Goal: Browse casually: Explore the website without a specific task or goal

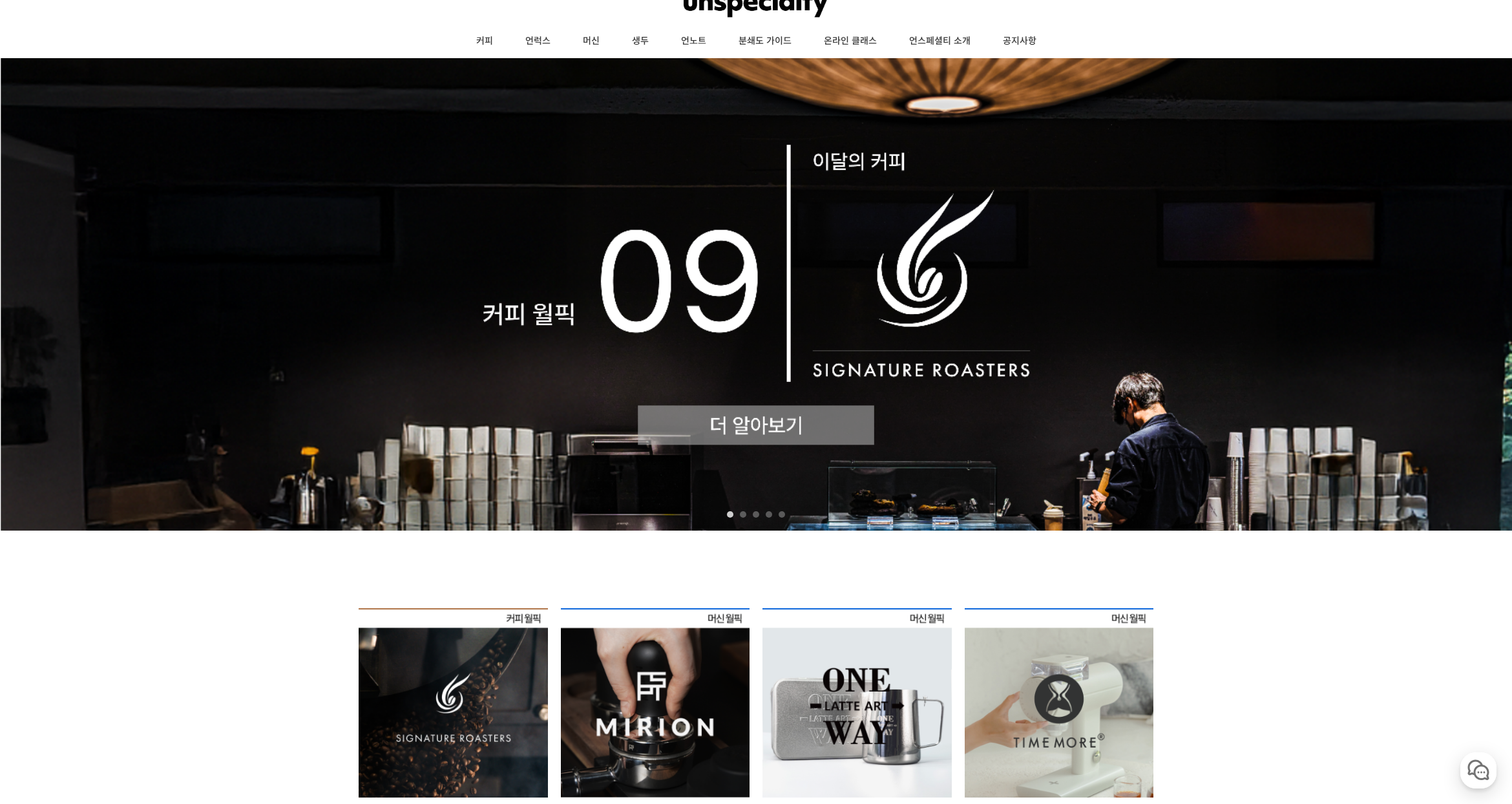
scroll to position [323, 0]
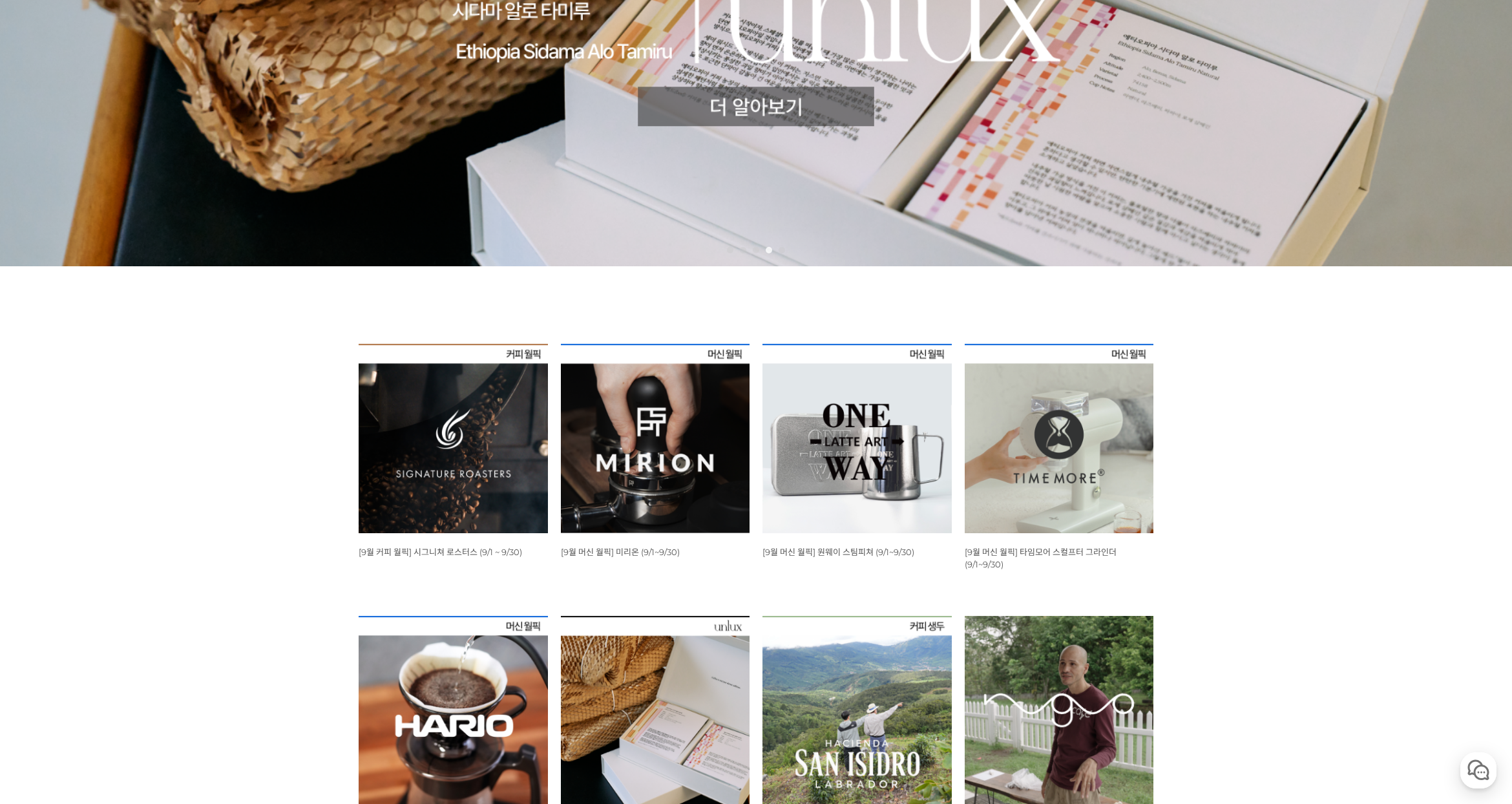
click at [1118, 448] on img at bounding box center [1059, 438] width 189 height 189
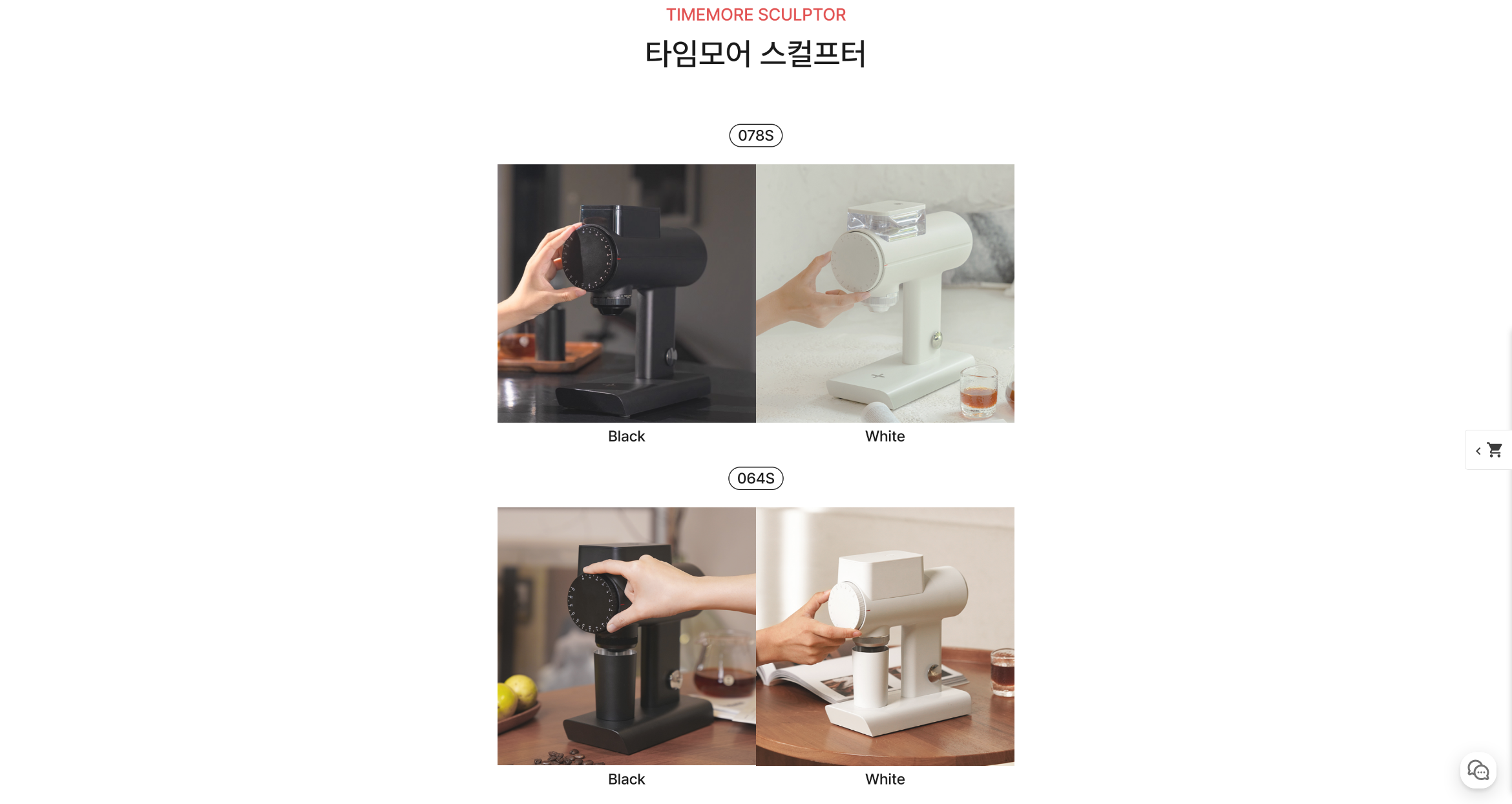
scroll to position [3490, 0]
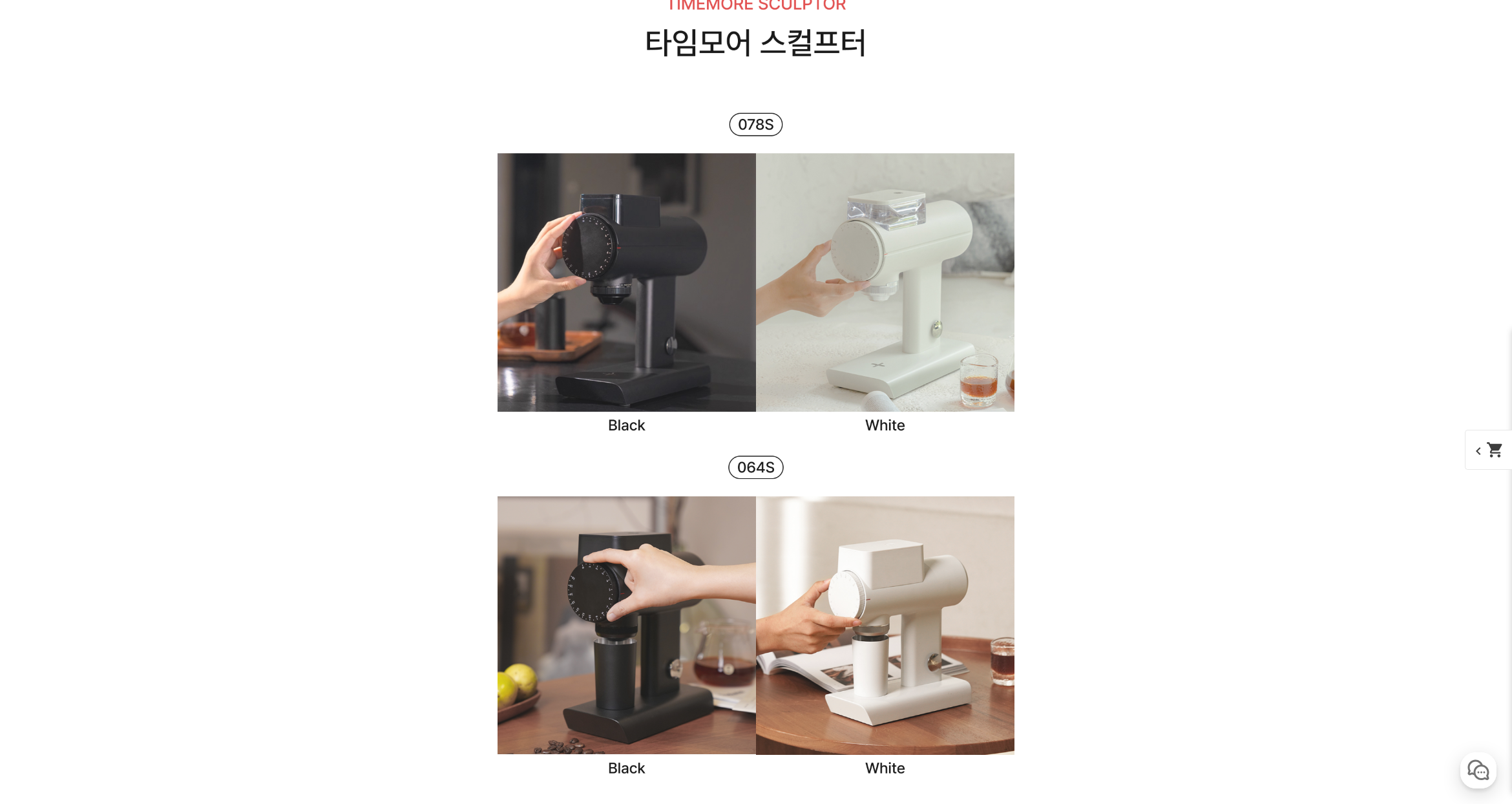
drag, startPoint x: 1016, startPoint y: 460, endPoint x: 1038, endPoint y: 439, distance: 30.4
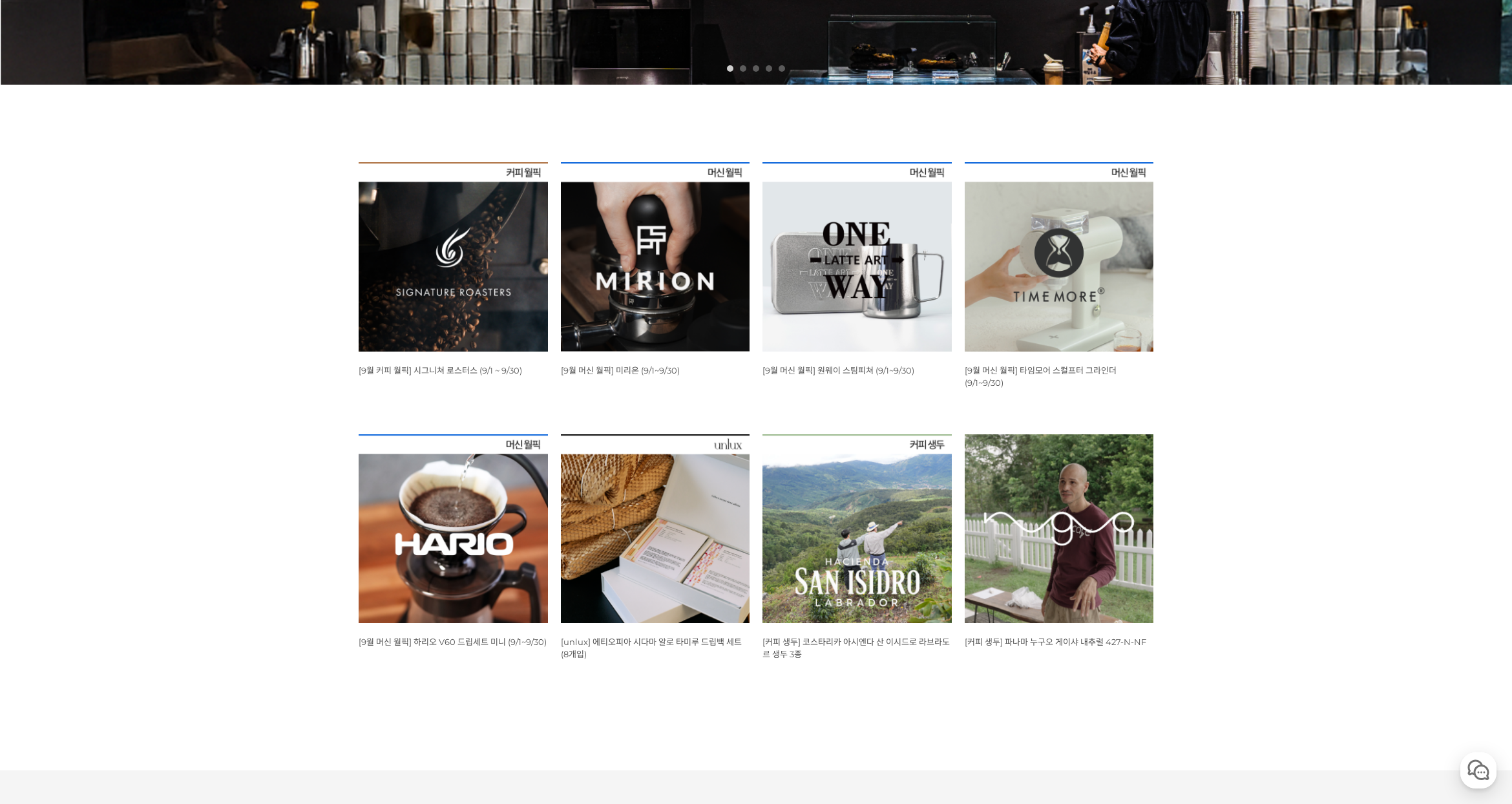
scroll to position [581, 0]
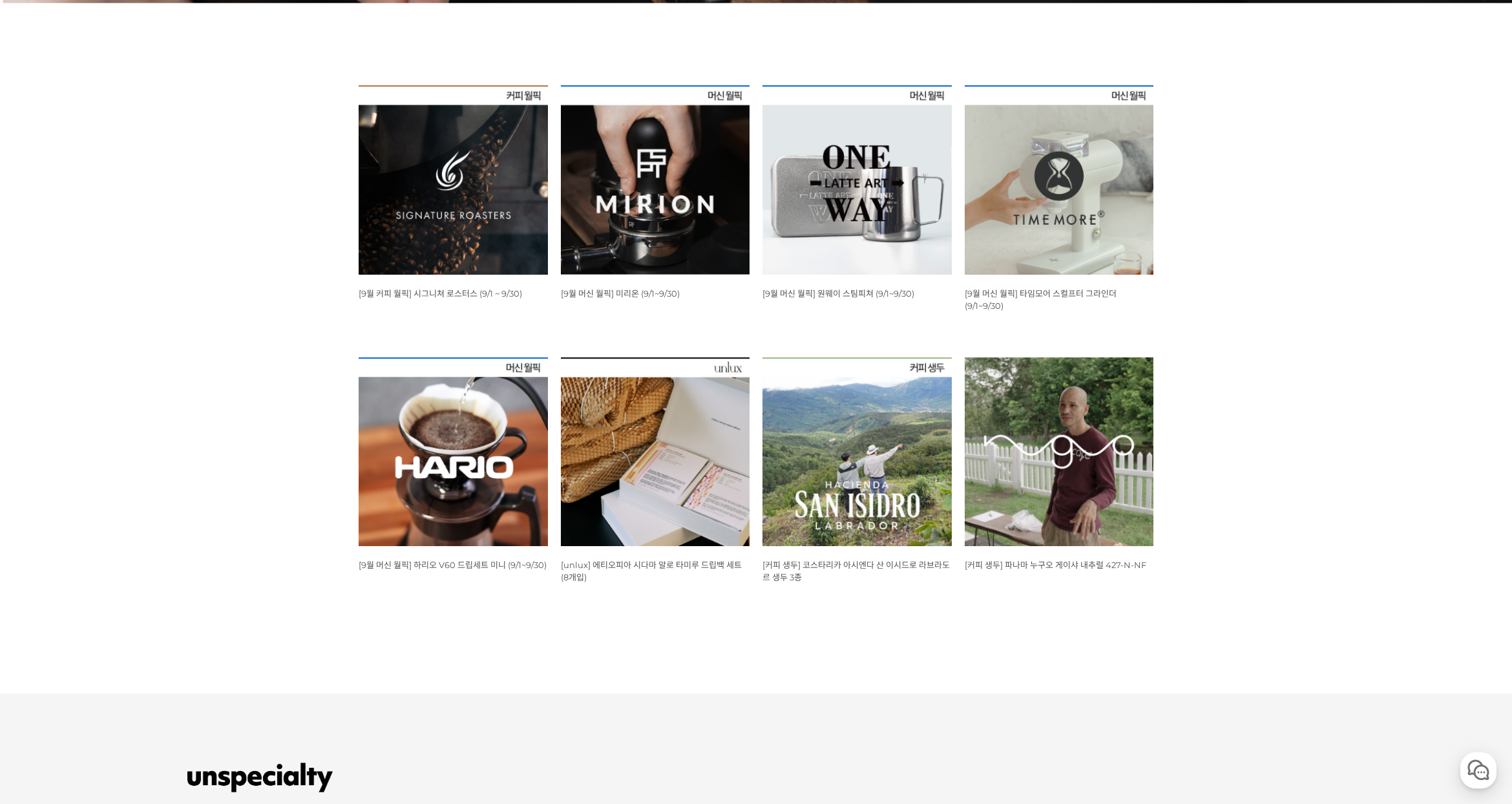
click at [492, 448] on img at bounding box center [452, 451] width 189 height 189
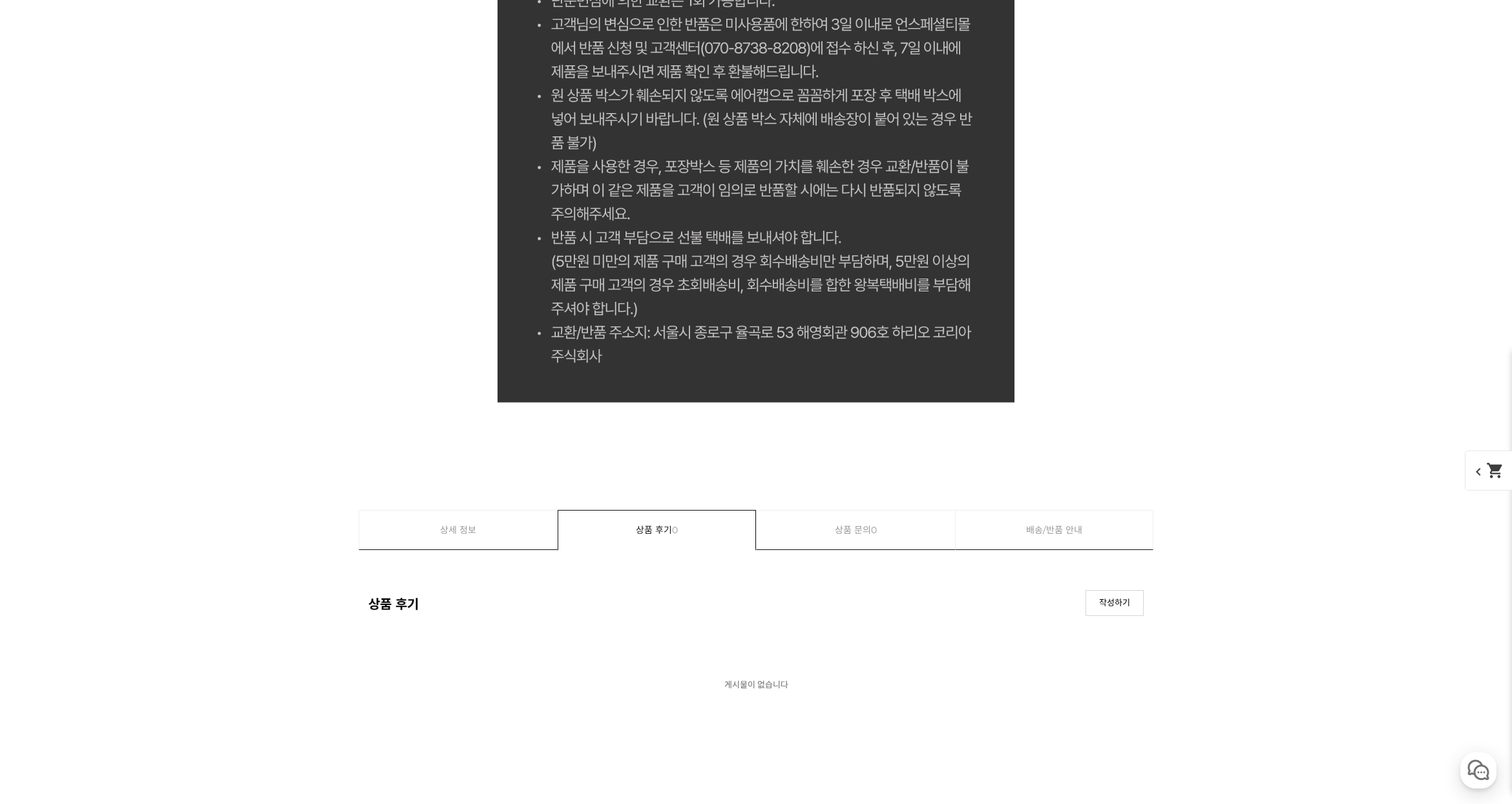
scroll to position [5945, 0]
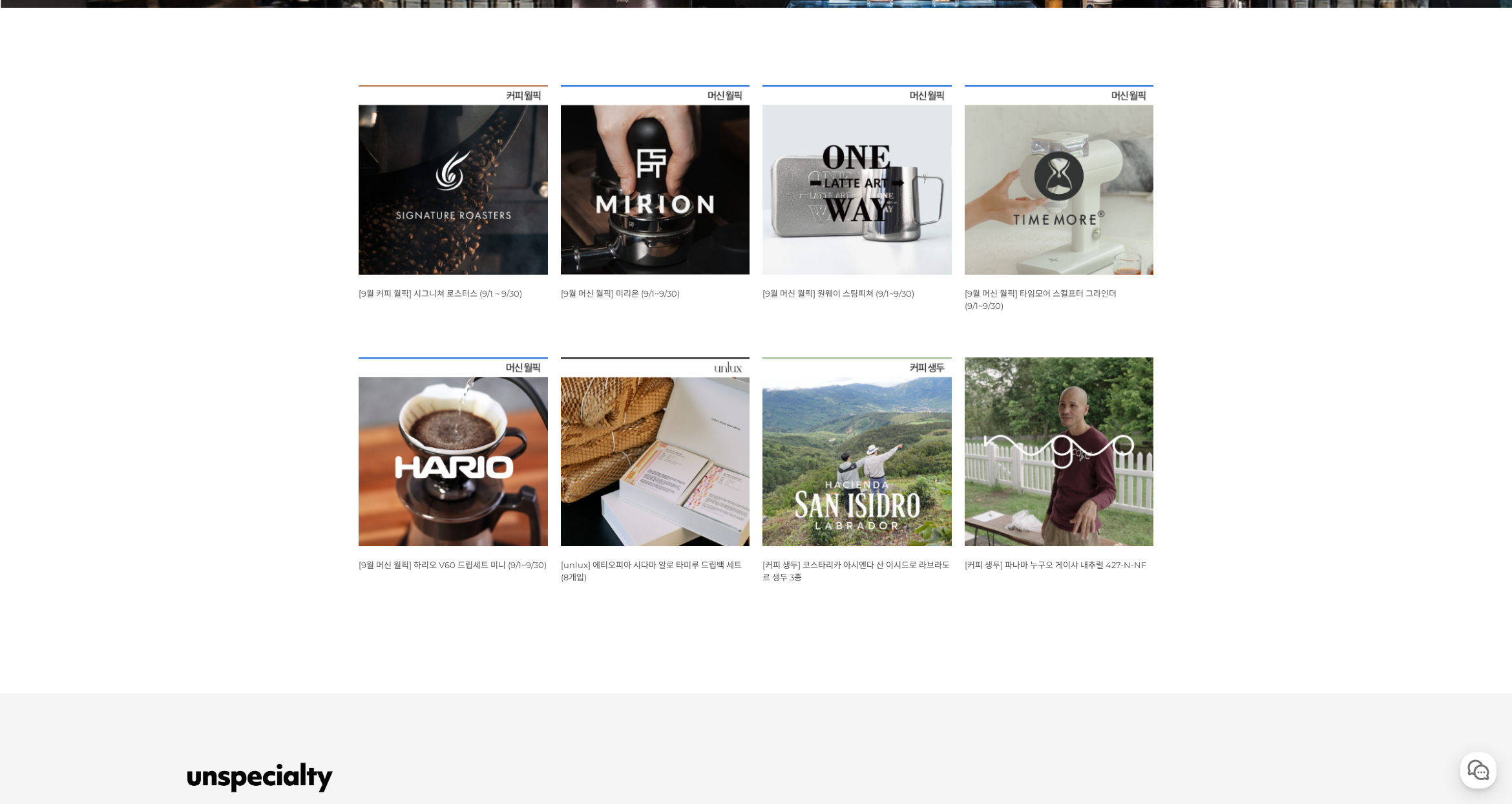
click at [684, 199] on img at bounding box center [654, 180] width 189 height 189
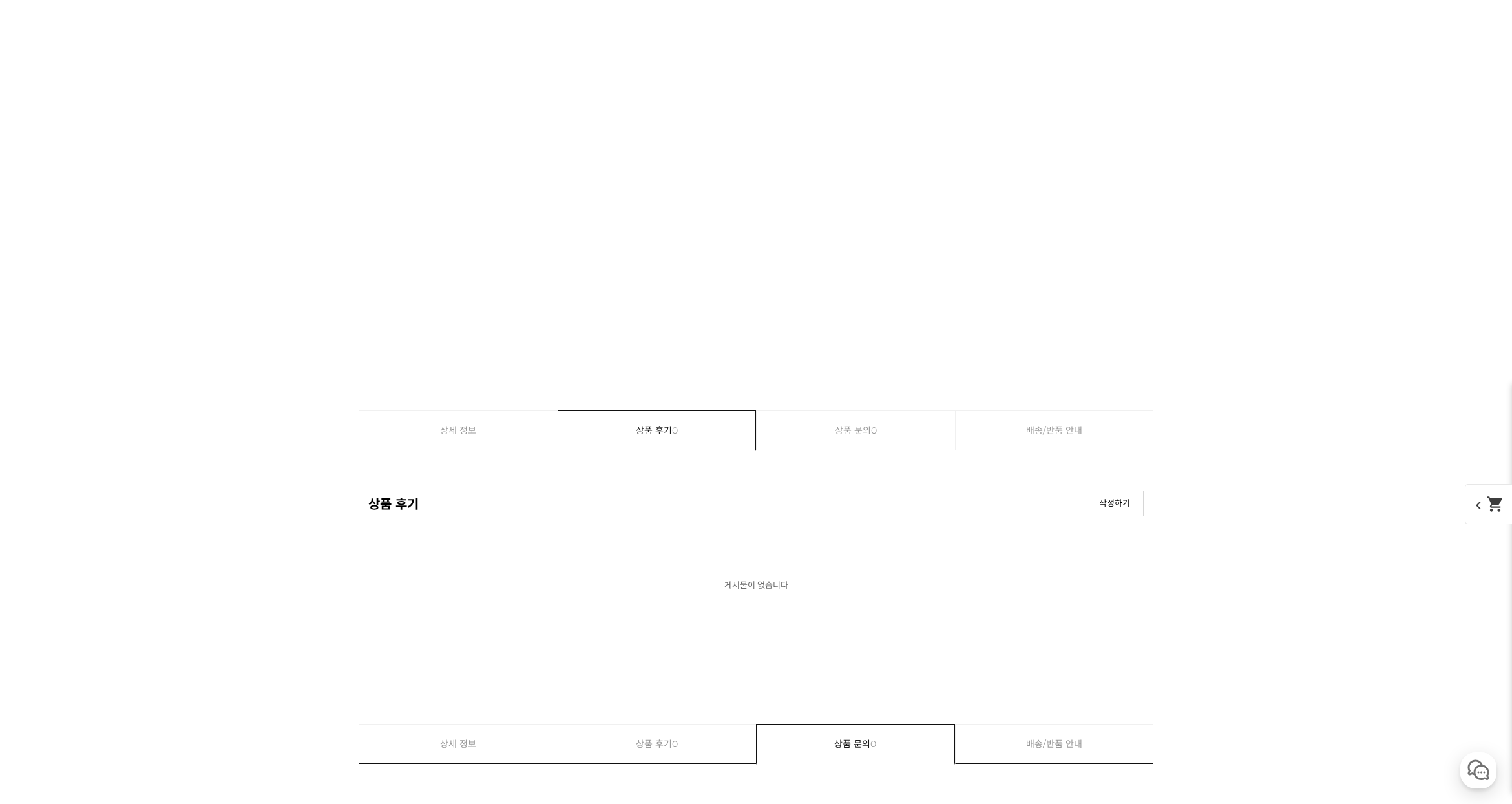
scroll to position [9693, 0]
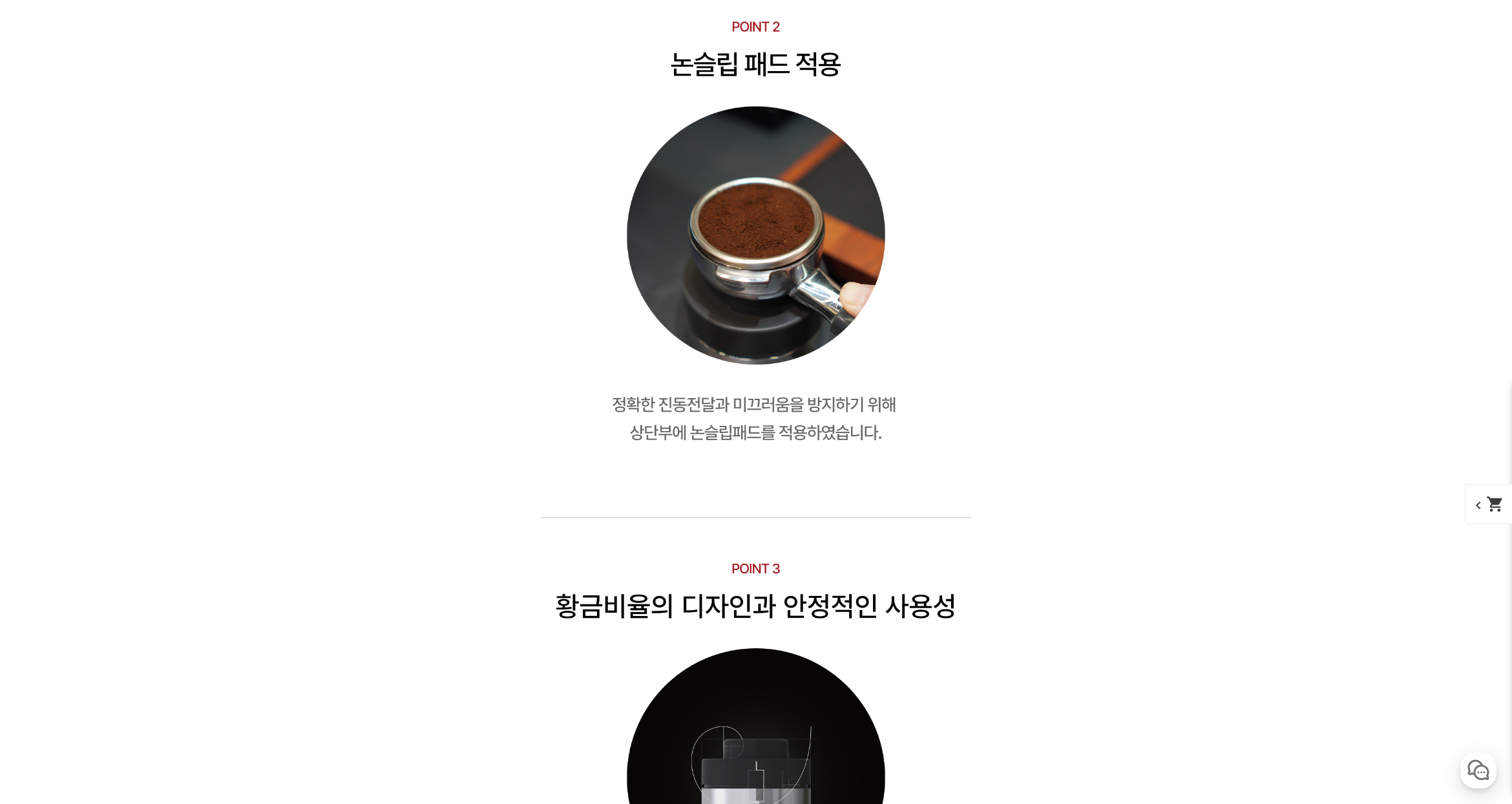
drag, startPoint x: 1187, startPoint y: 571, endPoint x: 1191, endPoint y: 562, distance: 9.8
